Goal: Ask a question

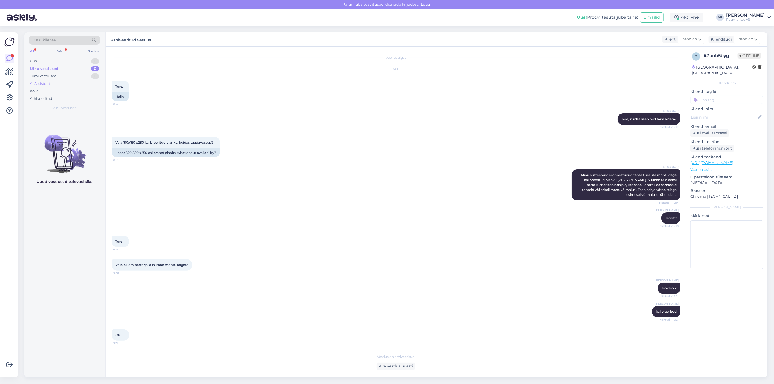
scroll to position [174, 0]
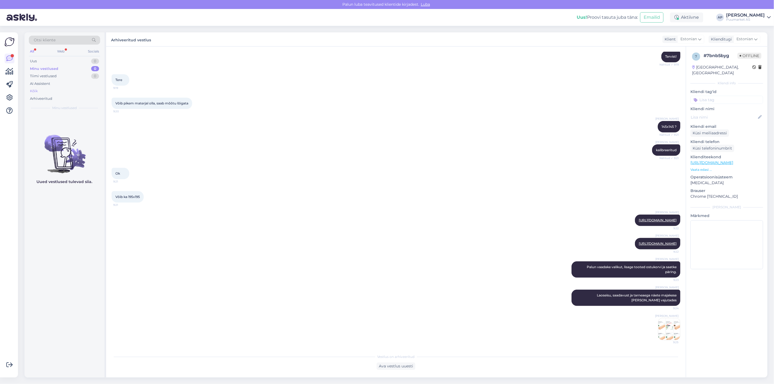
click at [43, 92] on div "Kõik" at bounding box center [64, 91] width 71 height 8
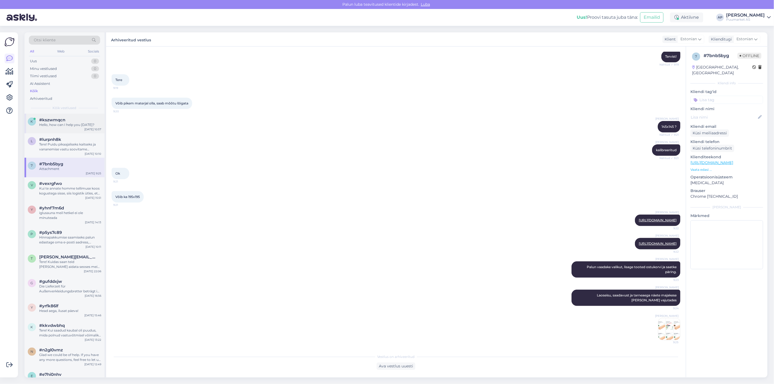
click at [60, 126] on div "Hello, how can I help you [DATE]?" at bounding box center [70, 124] width 62 height 5
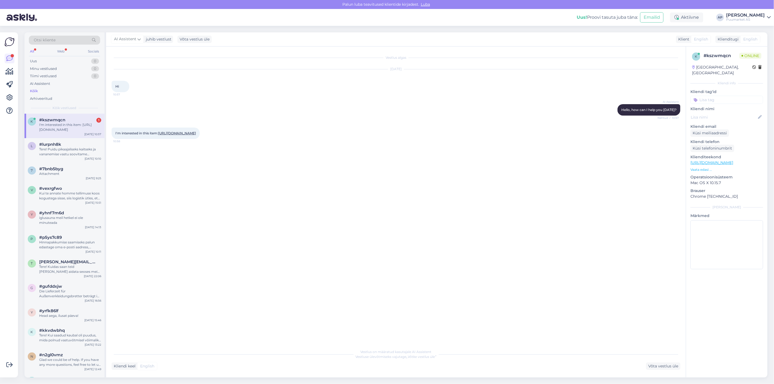
click at [158, 135] on link "[URL][DOMAIN_NAME]" at bounding box center [177, 133] width 38 height 4
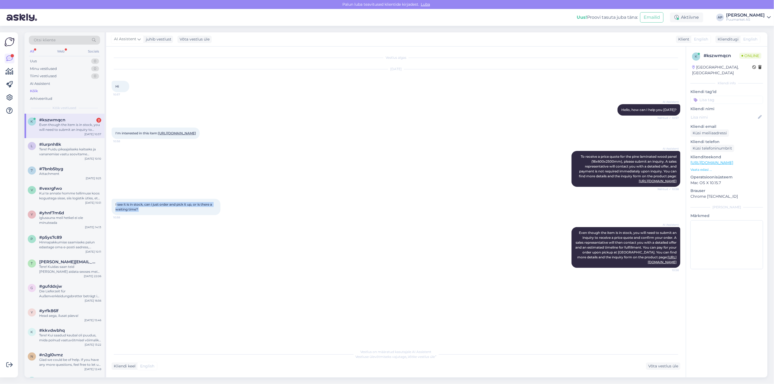
drag, startPoint x: 116, startPoint y: 218, endPoint x: 220, endPoint y: 220, distance: 104.0
click at [220, 215] on div "I see it is in stock, can i just order and pick it up, or is there a waiting ti…" at bounding box center [166, 207] width 109 height 16
click at [220, 215] on div at bounding box center [222, 207] width 5 height 16
click at [670, 364] on div "Võta vestlus üle" at bounding box center [663, 366] width 34 height 7
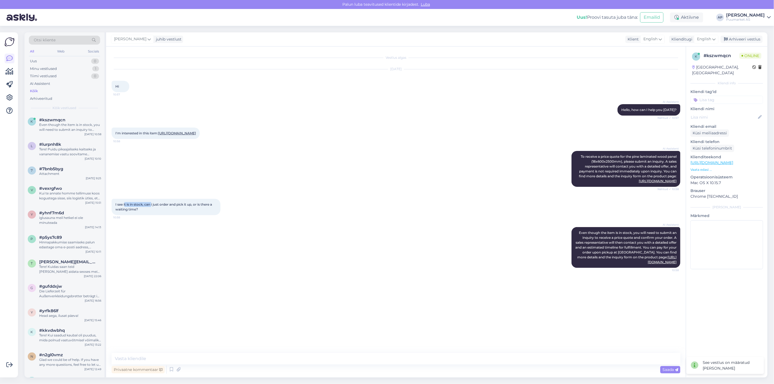
drag, startPoint x: 124, startPoint y: 220, endPoint x: 151, endPoint y: 220, distance: 27.2
click at [151, 211] on span "I see it is in stock, can i just order and pick it up, or is there a waiting ti…" at bounding box center [163, 207] width 97 height 9
drag, startPoint x: 126, startPoint y: 218, endPoint x: 214, endPoint y: 217, distance: 88.5
click at [214, 215] on div "I see it is in stock, can i just order and pick it up, or is there a waiting ti…" at bounding box center [166, 207] width 109 height 16
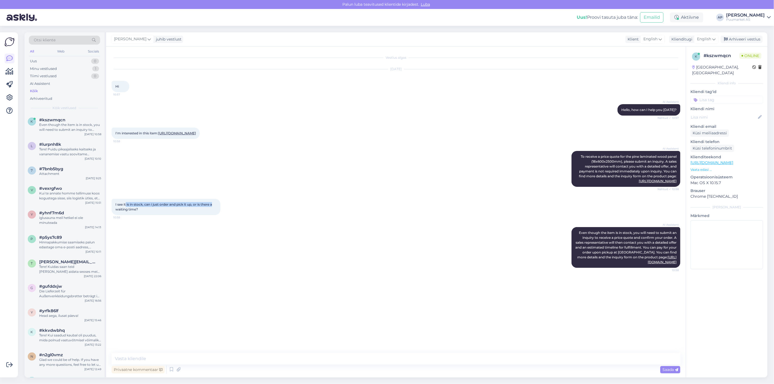
click at [214, 215] on div "I see it is in stock, can i just order and pick it up, or is there a waiting ti…" at bounding box center [166, 207] width 109 height 16
click at [176, 354] on textarea at bounding box center [396, 358] width 569 height 11
type textarea "n"
type textarea "i"
type textarea "n"
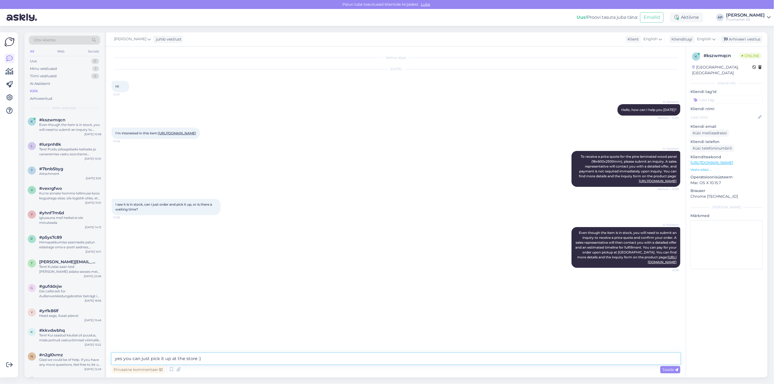
click at [141, 360] on textarea "yes you can just pick it up at the store :)" at bounding box center [396, 358] width 569 height 11
click at [205, 359] on textarea "yes you can just pick it up at the store :)" at bounding box center [396, 358] width 569 height 11
type textarea "yes you can just pick it up at the store :)"
click at [670, 368] on span "Saada" at bounding box center [670, 369] width 16 height 5
click at [465, 359] on textarea at bounding box center [396, 358] width 569 height 11
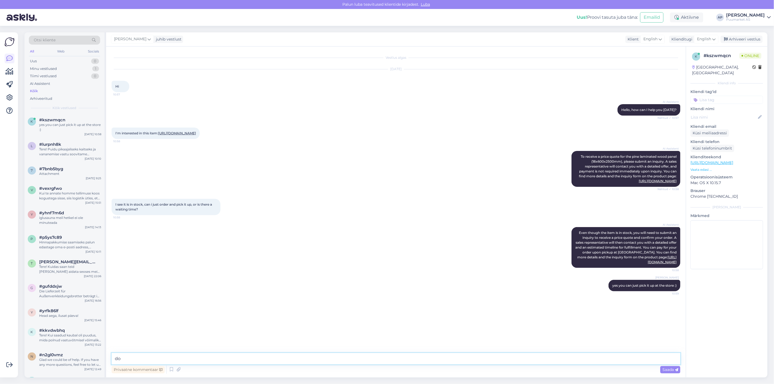
type textarea "d"
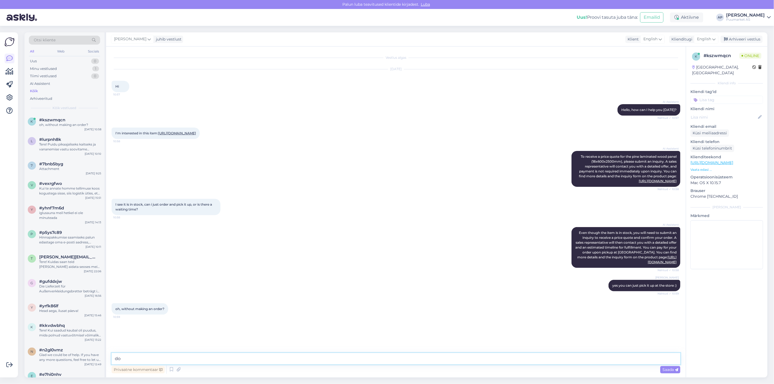
type textarea "d"
type textarea "n"
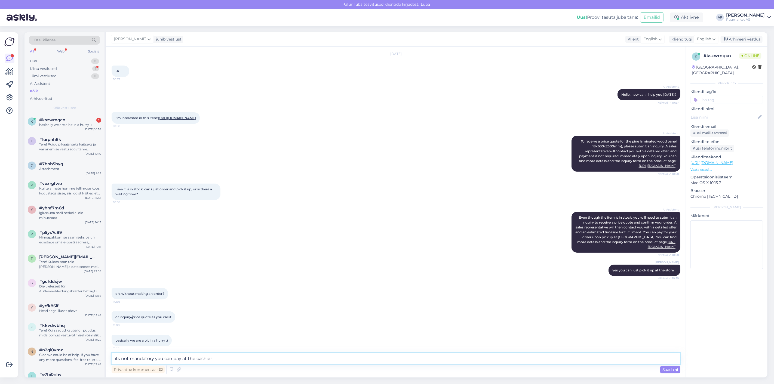
scroll to position [39, 0]
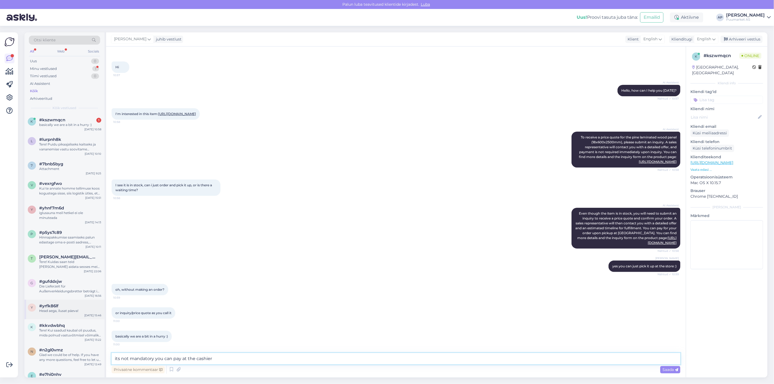
drag, startPoint x: 283, startPoint y: 360, endPoint x: 33, endPoint y: 306, distance: 255.4
click at [0, 354] on div "Võimalused Veendu, et Askly loob sulle väärtust. Sulge Ühenda FB ja IG sõnumid …" at bounding box center [387, 205] width 774 height 358
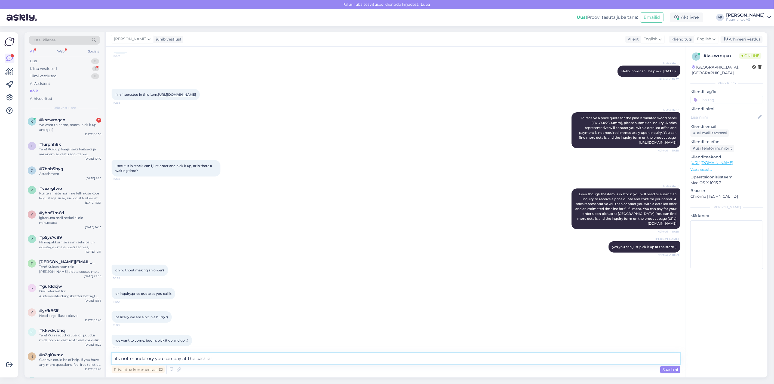
scroll to position [62, 0]
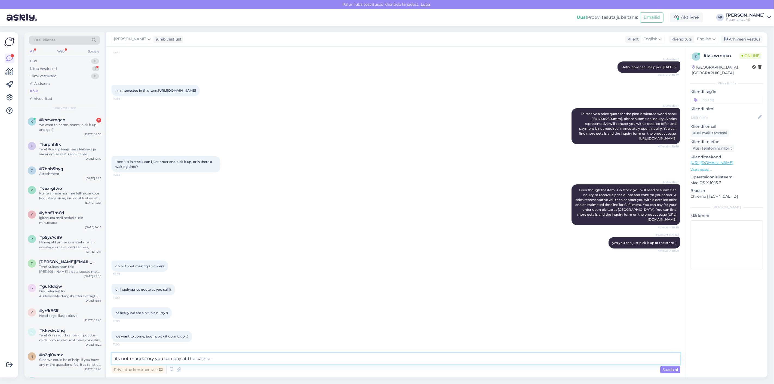
paste textarea "It’s not mandatory — you can also"
type textarea "It’s not mandatory — you can also pay at the cashier"
click at [189, 358] on textarea "It’s not mandatory — you can also pay at the cashier" at bounding box center [396, 358] width 569 height 11
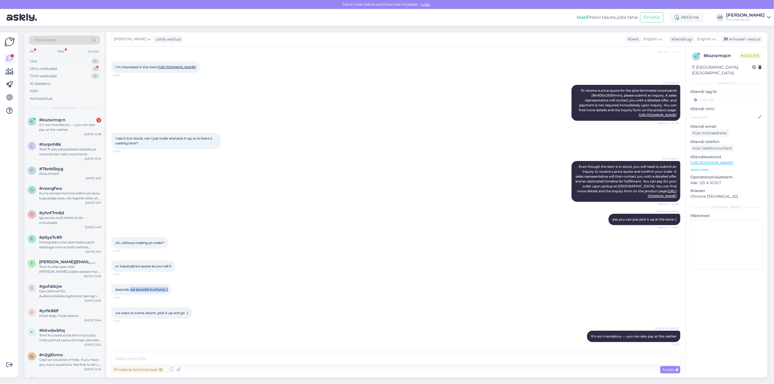
drag, startPoint x: 130, startPoint y: 290, endPoint x: 170, endPoint y: 289, distance: 39.8
click at [170, 289] on div "basically we are a bit in a hurry :) 11:00" at bounding box center [142, 289] width 60 height 11
click at [187, 280] on div "basically we are a bit in a hurry :) 11:00" at bounding box center [396, 289] width 569 height 23
drag, startPoint x: 120, startPoint y: 311, endPoint x: 220, endPoint y: 311, distance: 100.2
click at [220, 311] on div "we want to come, boom, pick it up and go :) 11:00" at bounding box center [396, 313] width 569 height 23
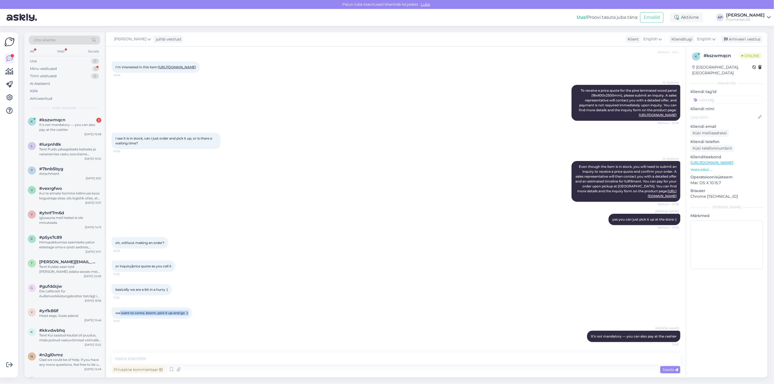
click at [220, 311] on div "we want to come, boom, pick it up and go :) 11:00" at bounding box center [396, 313] width 569 height 23
click at [217, 355] on textarea at bounding box center [396, 358] width 569 height 11
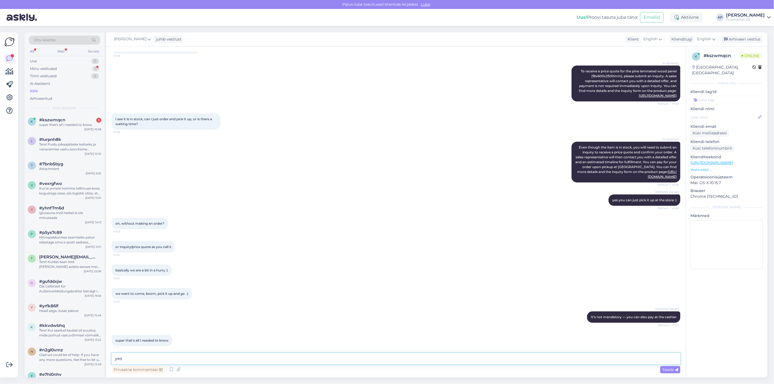
scroll to position [109, 0]
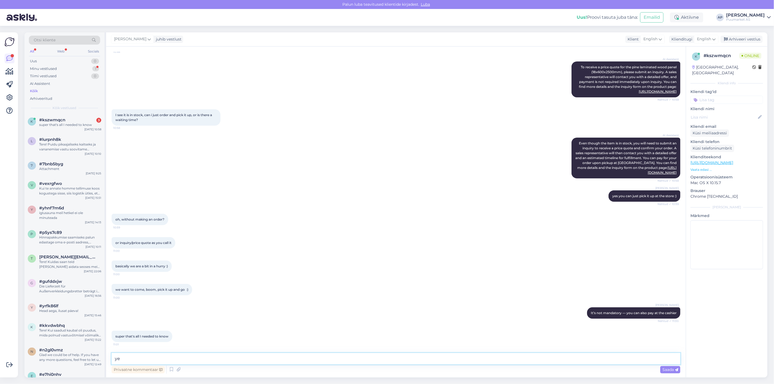
type textarea "y"
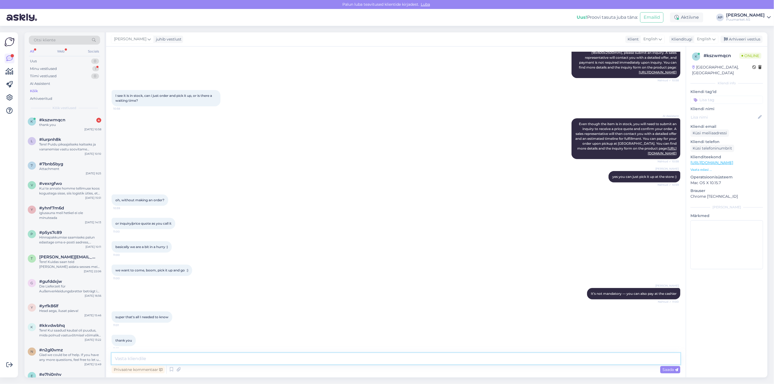
scroll to position [132, 0]
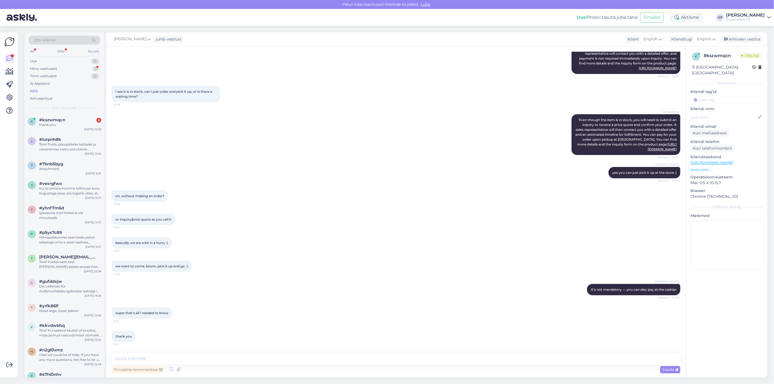
click at [248, 321] on div "super that's all I needed to know 11:01" at bounding box center [396, 313] width 569 height 23
click at [244, 355] on textarea at bounding box center [396, 358] width 569 height 11
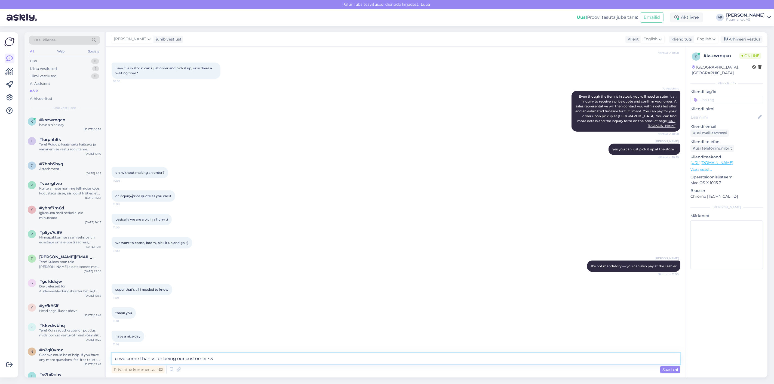
click at [118, 360] on textarea "u welcome thanks for being our customer <3" at bounding box center [396, 358] width 569 height 11
click at [160, 358] on textarea "you welcome thanks for being our customer <3" at bounding box center [396, 358] width 569 height 11
click at [269, 354] on textarea "you welcome thank you for being our customer <3" at bounding box center [396, 358] width 569 height 11
click at [117, 359] on textarea "you welcome thank you for being our customer" at bounding box center [396, 358] width 569 height 11
type textarea "You welcome thank you for being our customer"
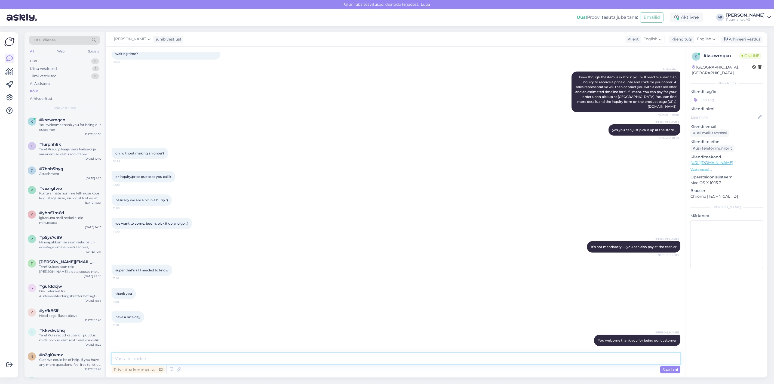
scroll to position [179, 0]
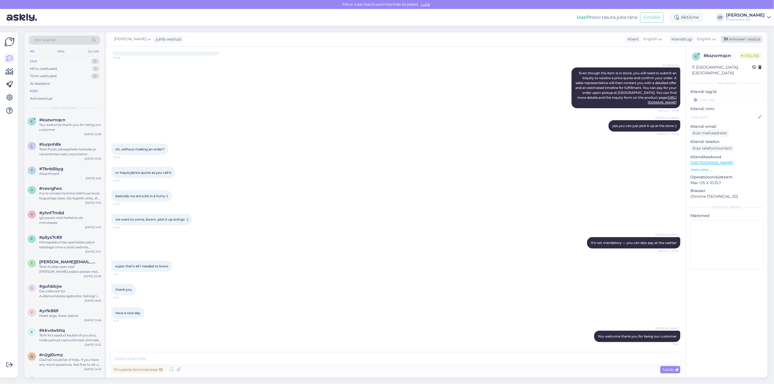
click at [729, 38] on div "Arhiveeri vestlus" at bounding box center [742, 39] width 42 height 7
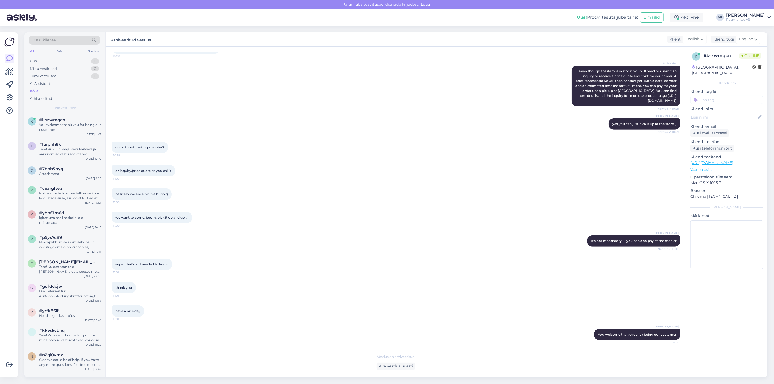
click at [413, 232] on div "[PERSON_NAME] It’s not mandatory — you can also pay at the cashier Nähtud ✓ 11:…" at bounding box center [396, 240] width 569 height 23
